Goal: Find specific page/section: Find specific page/section

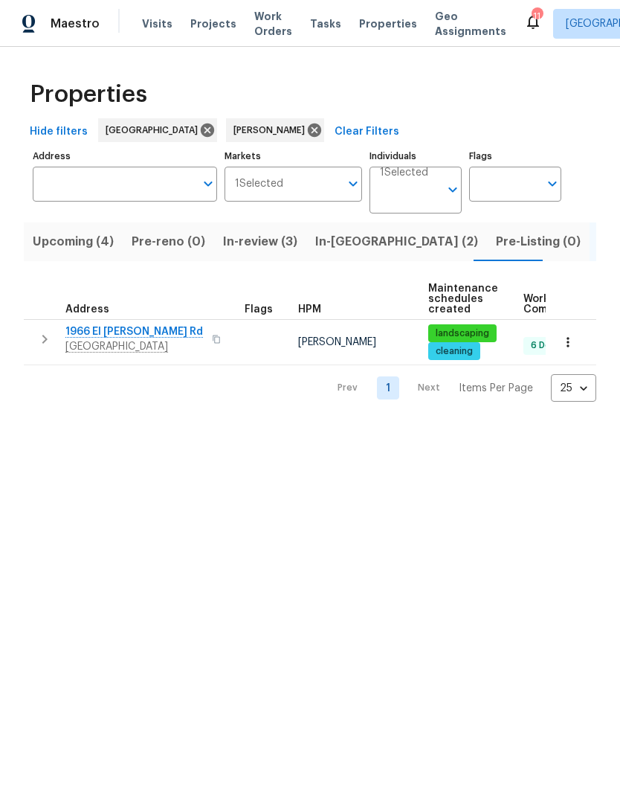
click at [158, 22] on span "Visits" at bounding box center [157, 23] width 31 height 15
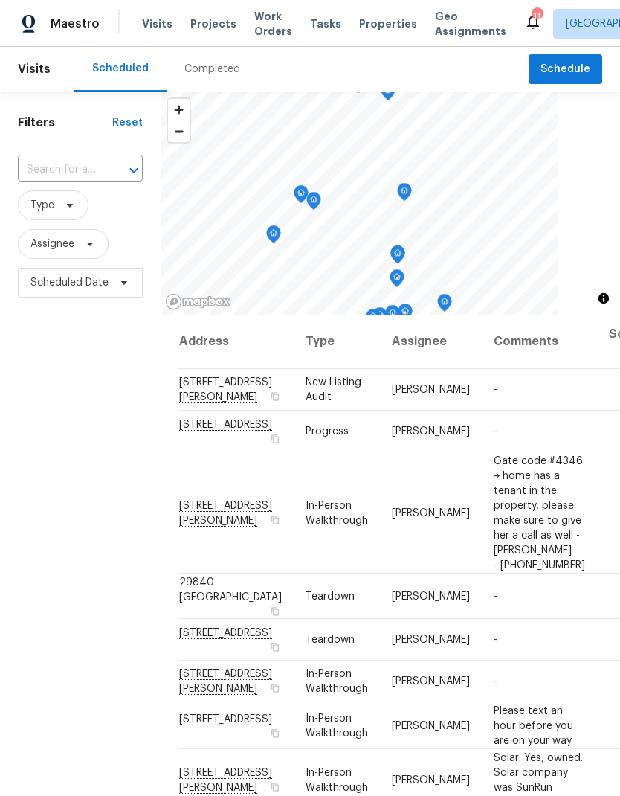
click at [216, 71] on div "Completed" at bounding box center [213, 69] width 56 height 15
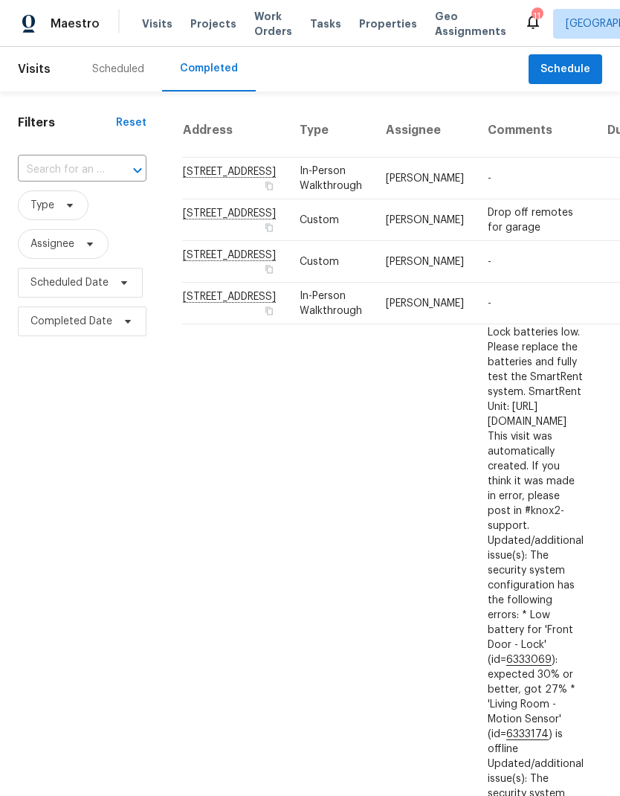
click at [377, 30] on span "Properties" at bounding box center [388, 23] width 58 height 15
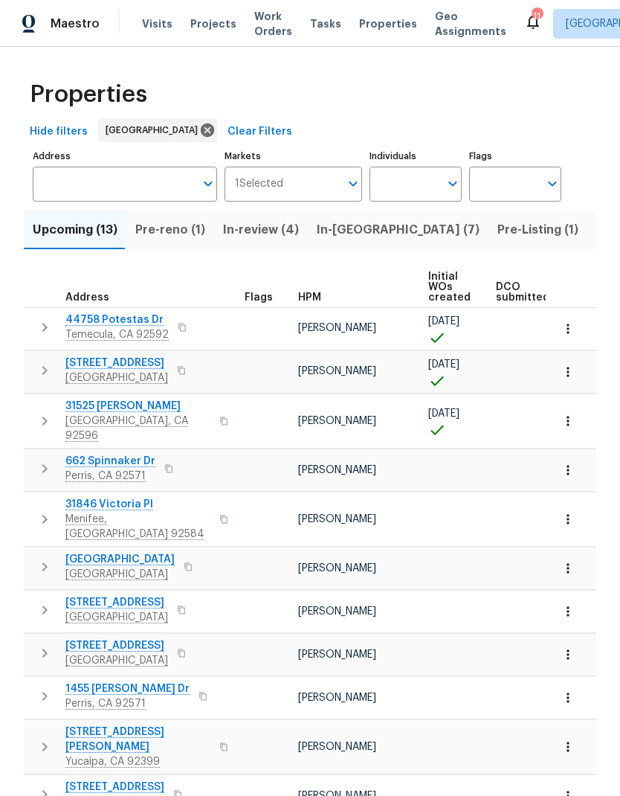
click at [410, 177] on input "Individuals" at bounding box center [405, 184] width 70 height 35
type input "[PERSON_NAME]"
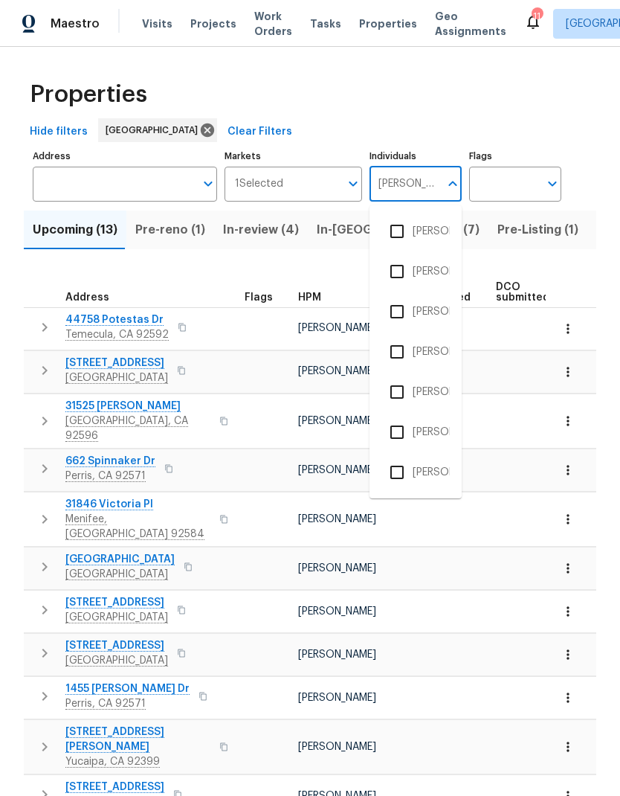
click at [436, 307] on li "[PERSON_NAME]" at bounding box center [416, 311] width 68 height 31
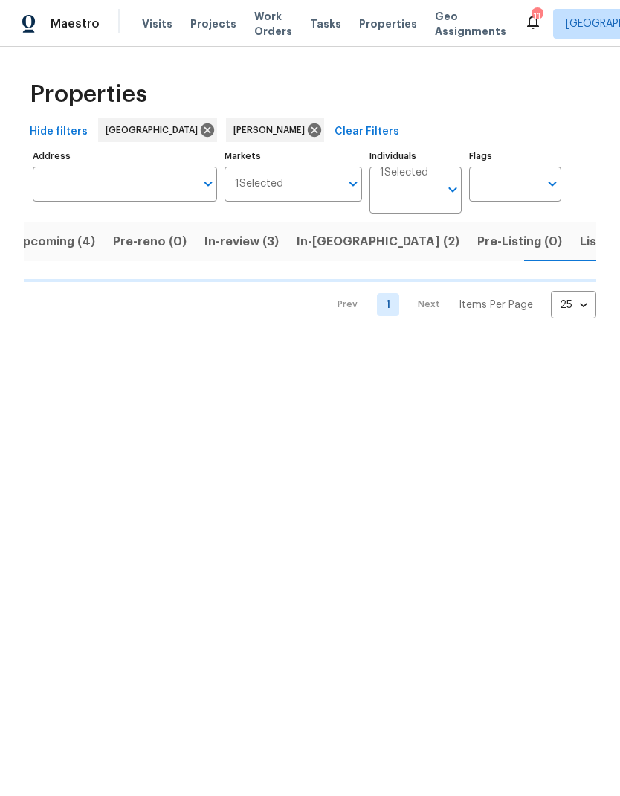
scroll to position [0, 19]
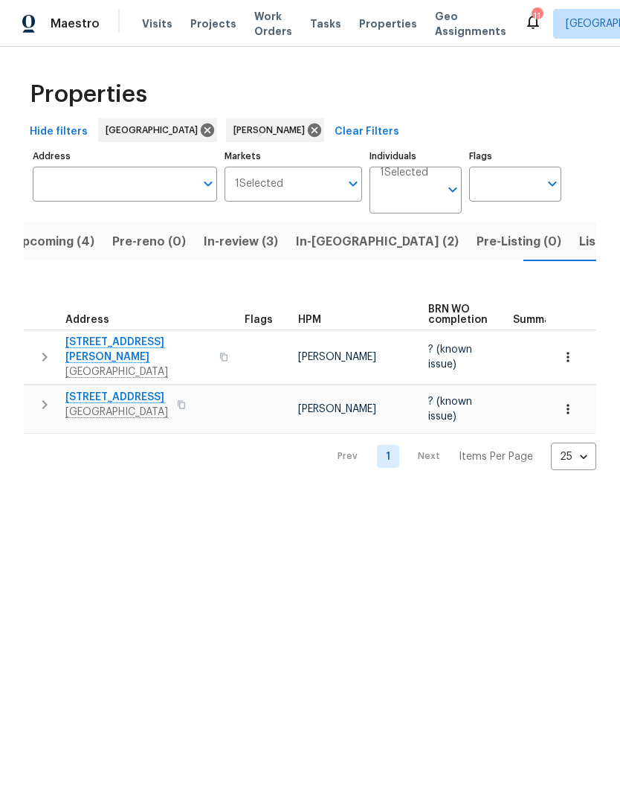
click at [580, 245] on span "Listed (1)" at bounding box center [607, 241] width 54 height 21
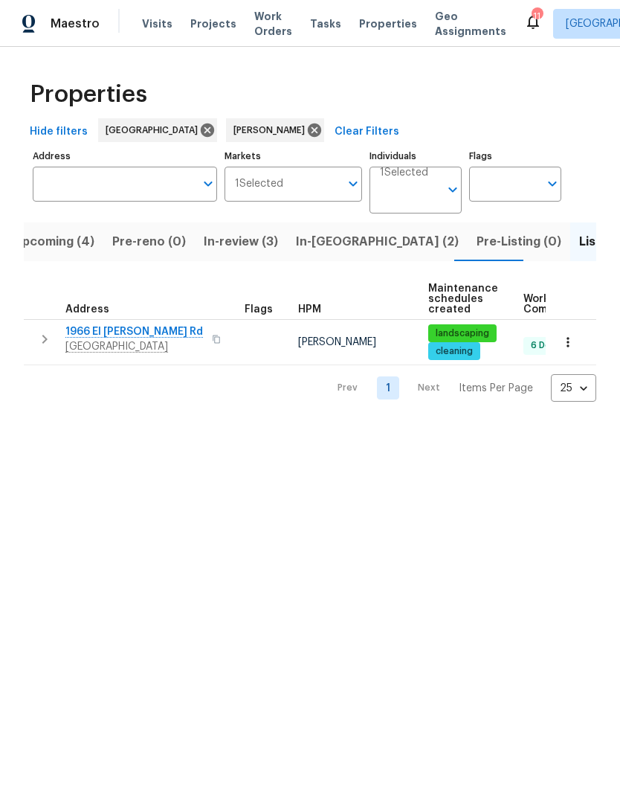
click at [316, 22] on span "Tasks" at bounding box center [325, 24] width 31 height 10
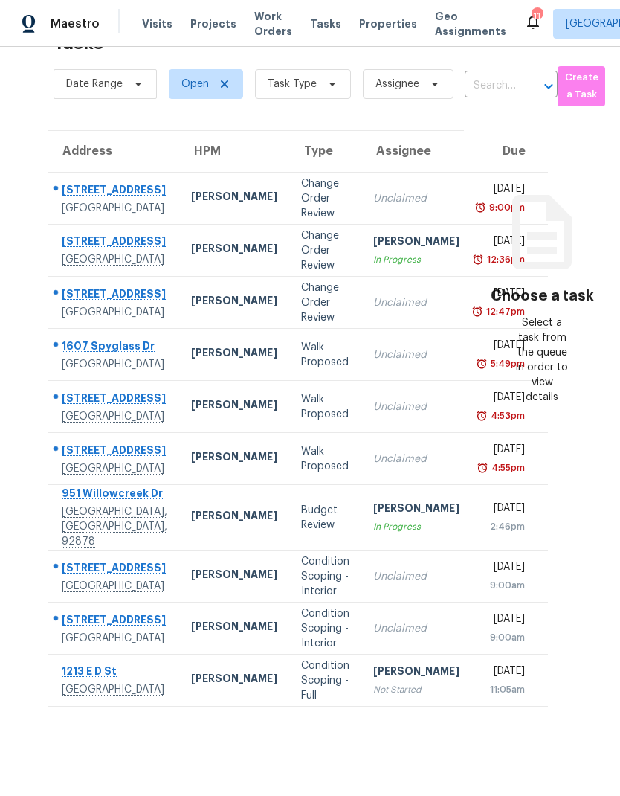
scroll to position [60, 0]
click at [301, 520] on div "Budget Review" at bounding box center [325, 518] width 48 height 30
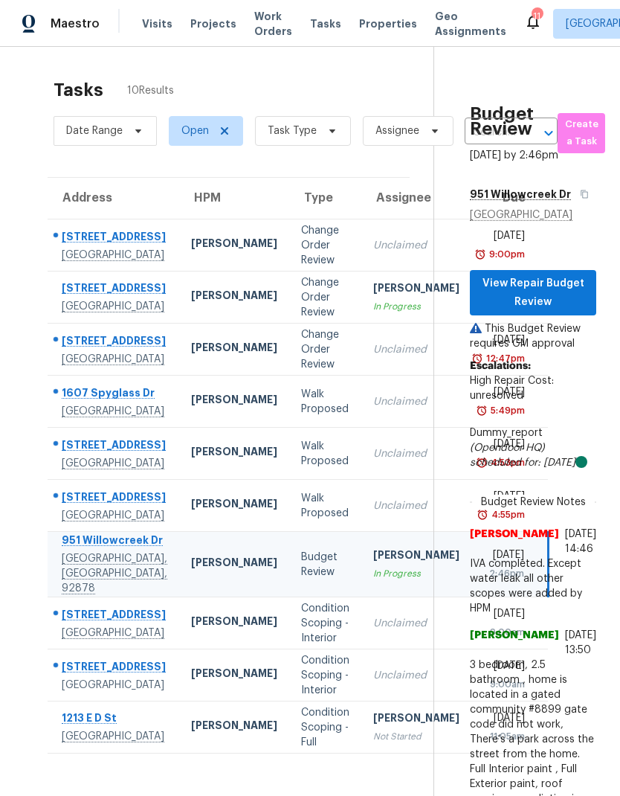
scroll to position [0, 0]
click at [551, 275] on span "View Repair Budget Review" at bounding box center [533, 293] width 103 height 36
click at [376, 24] on span "Properties" at bounding box center [388, 23] width 58 height 15
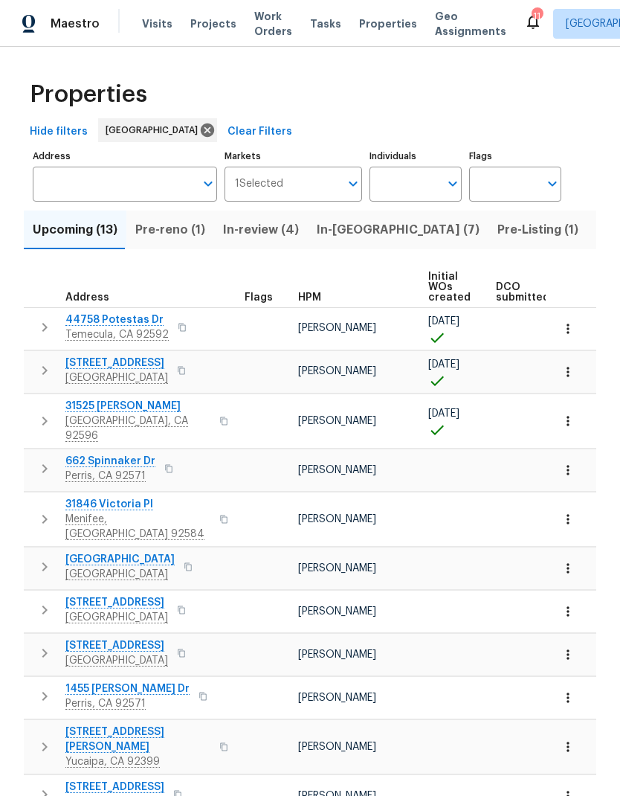
click at [267, 233] on span "In-review (4)" at bounding box center [261, 229] width 76 height 21
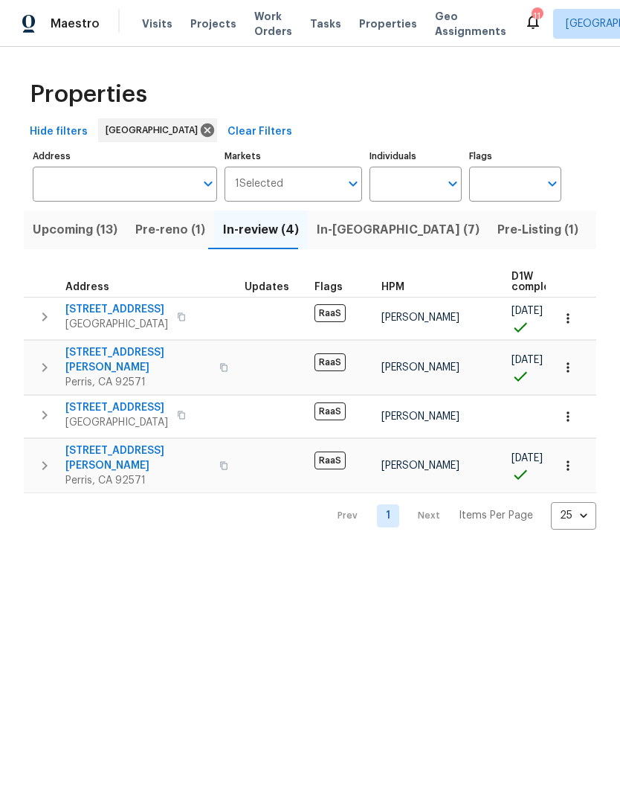
click at [187, 234] on span "Pre-reno (1)" at bounding box center [170, 229] width 70 height 21
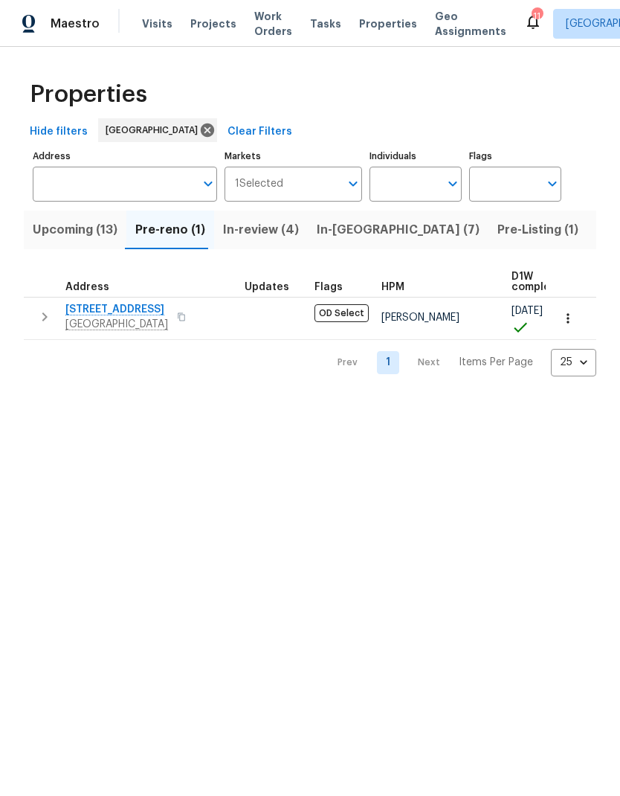
click at [498, 222] on span "Pre-Listing (1)" at bounding box center [538, 229] width 81 height 21
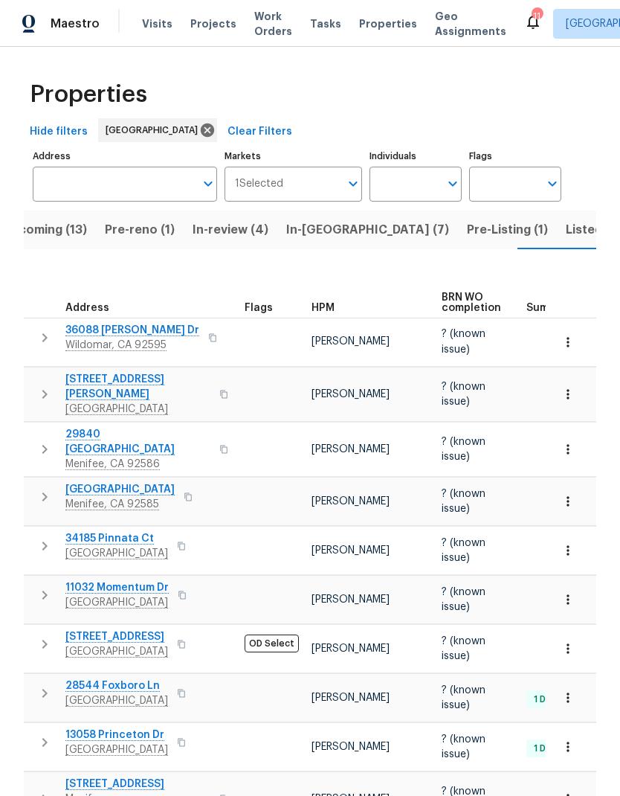
click at [566, 219] on span "Listed (12)" at bounding box center [596, 229] width 61 height 21
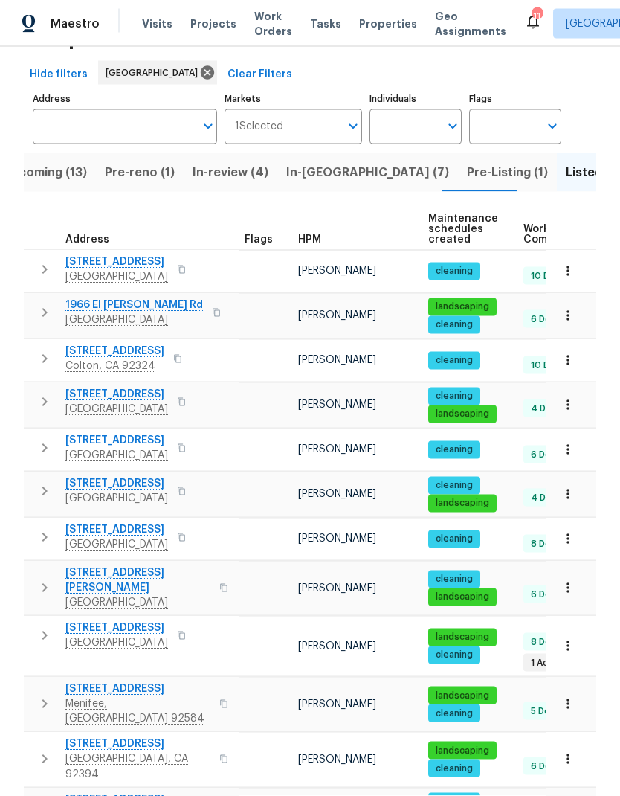
scroll to position [60, 0]
